Goal: Information Seeking & Learning: Learn about a topic

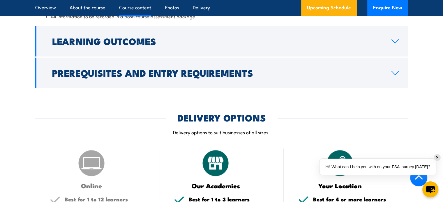
scroll to position [728, 0]
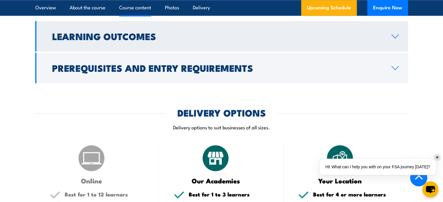
click at [395, 39] on icon at bounding box center [395, 36] width 8 height 5
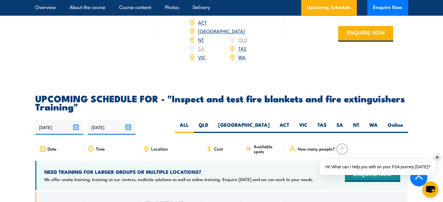
scroll to position [920, 0]
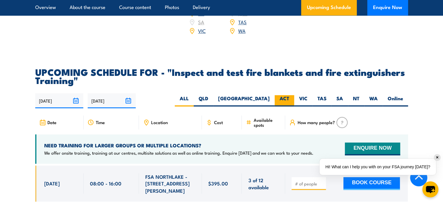
click at [284, 107] on label "ACT" at bounding box center [285, 100] width 20 height 11
click at [289, 99] on input "ACT" at bounding box center [291, 97] width 4 height 4
radio input "true"
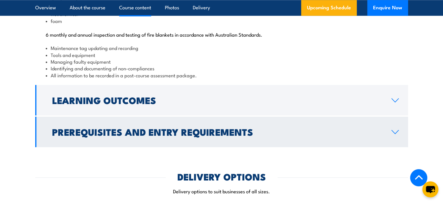
scroll to position [703, 0]
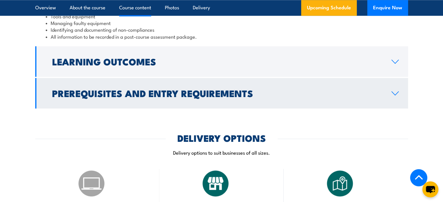
click at [394, 95] on icon at bounding box center [395, 93] width 7 height 3
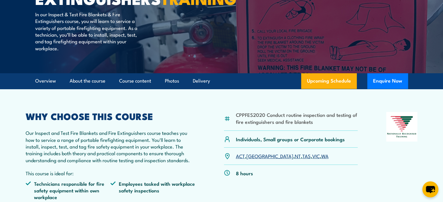
scroll to position [116, 0]
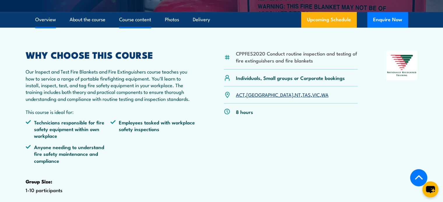
click at [132, 27] on link "Course content" at bounding box center [135, 19] width 32 height 15
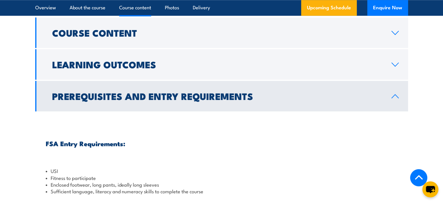
scroll to position [582, 0]
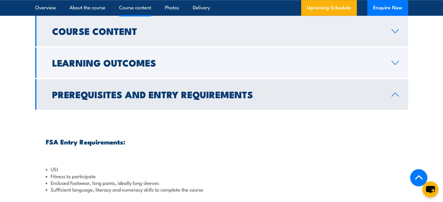
click at [390, 46] on link "Course Content" at bounding box center [221, 31] width 373 height 31
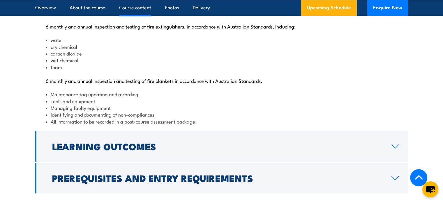
scroll to position [618, 0]
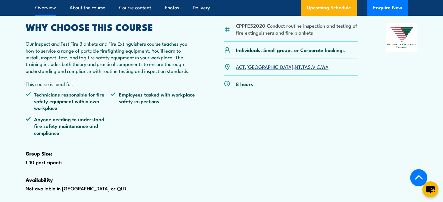
scroll to position [202, 0]
